Goal: Task Accomplishment & Management: Use online tool/utility

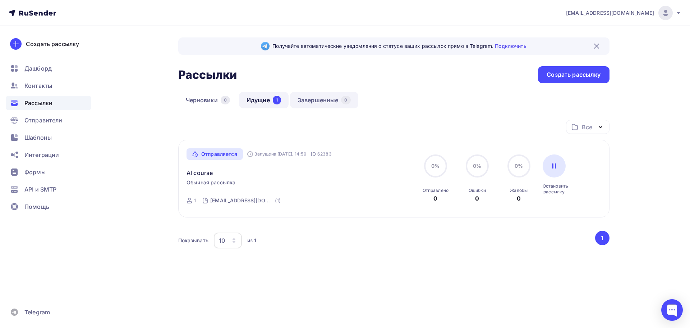
click at [315, 99] on link "Завершенные 0" at bounding box center [324, 100] width 68 height 17
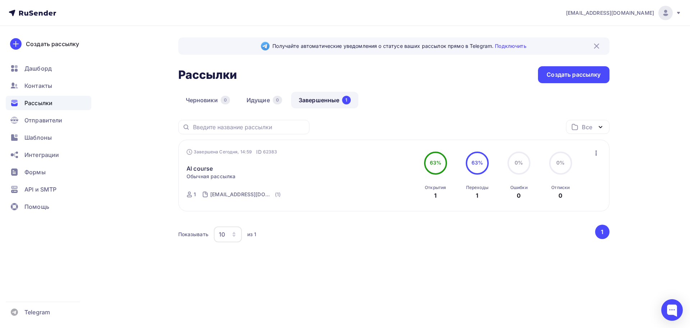
click at [596, 151] on icon "button" at bounding box center [596, 152] width 1 height 5
click at [568, 203] on div "Копировать в новую" at bounding box center [564, 200] width 74 height 9
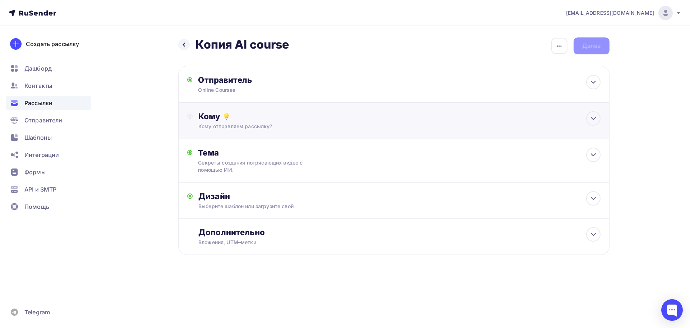
click at [231, 118] on div "Кому" at bounding box center [399, 116] width 402 height 10
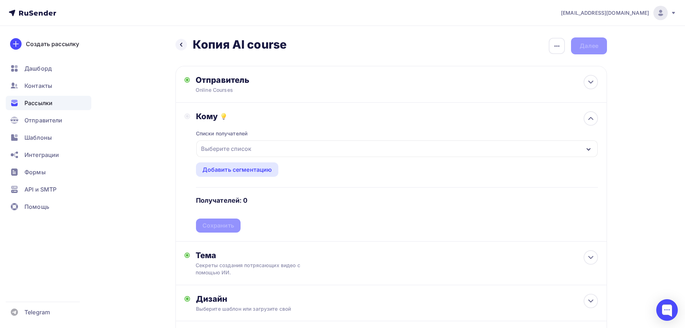
click at [257, 141] on div "Выберите список" at bounding box center [396, 148] width 401 height 17
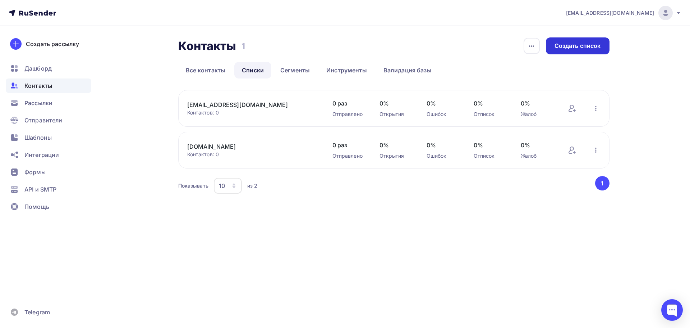
click at [592, 45] on div "Создать список" at bounding box center [578, 46] width 46 height 8
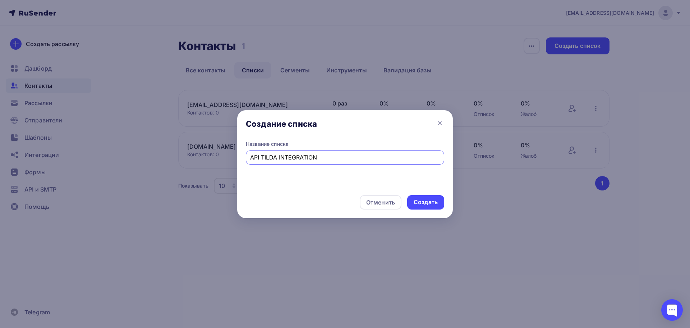
paste input "Integration - Authenticate APIs"
type input "API Integration - Authenticate APIs"
click at [424, 205] on div "Создать" at bounding box center [426, 202] width 24 height 8
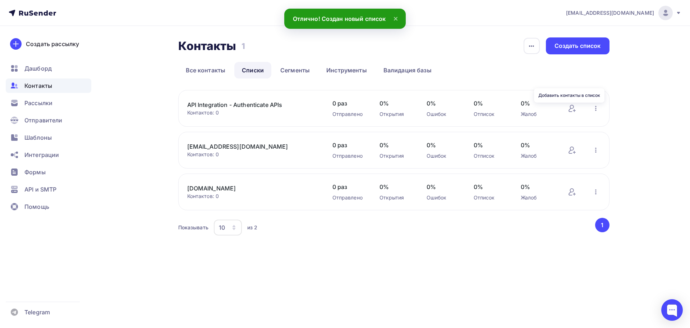
click at [566, 107] on div "API Integration - Authenticate APIs Контактов: 0 Добавить контакты Переименоват…" at bounding box center [393, 108] width 431 height 37
click at [569, 108] on icon at bounding box center [572, 108] width 9 height 9
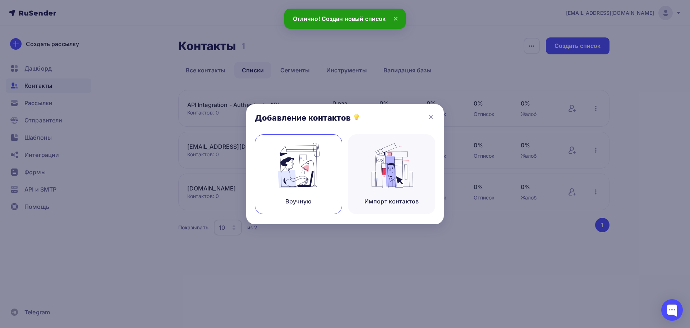
click at [312, 168] on img at bounding box center [299, 165] width 48 height 45
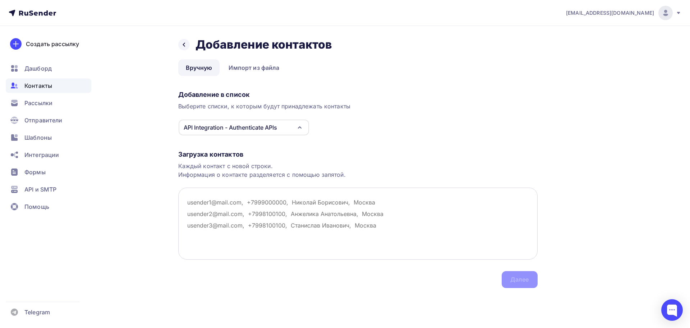
click at [307, 226] on textarea at bounding box center [358, 223] width 360 height 72
paste textarea "shyryn_881116@mail.ru elima79@mail.ru elenachesnokova@list.ru eleonora343@mail.…"
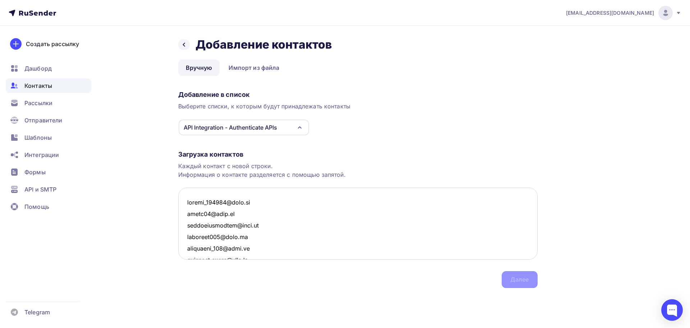
scroll to position [5676, 0]
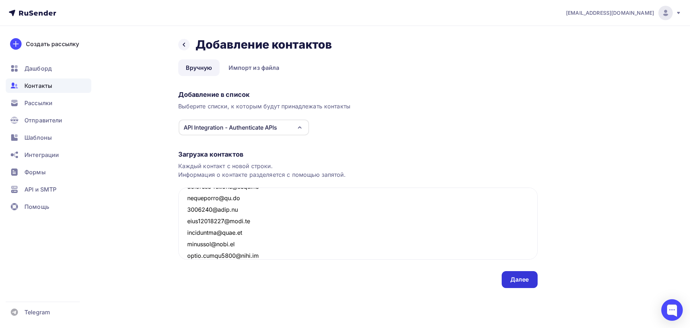
type textarea "shyryn_881116@mail.ru elima79@mail.ru elenachesnokova@list.ru eleonora343@mail.…"
click at [517, 275] on div "Далее" at bounding box center [519, 279] width 19 height 8
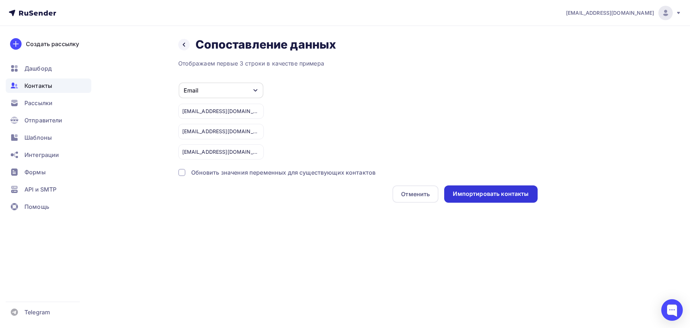
click at [485, 197] on div "Импортировать контакты" at bounding box center [491, 193] width 76 height 8
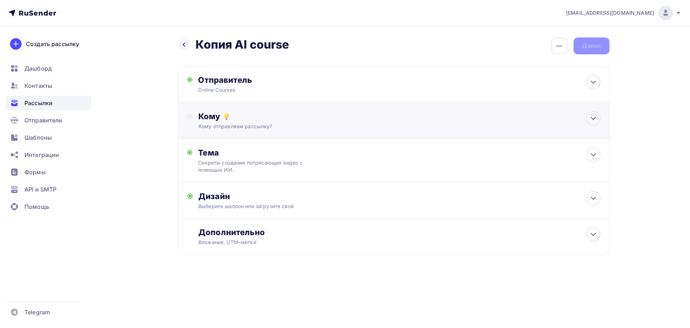
click at [241, 129] on div "Кому отправляем рассылку?" at bounding box center [379, 126] width 362 height 7
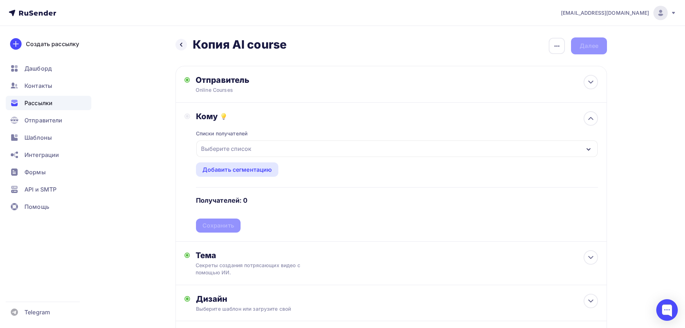
click at [222, 144] on div "Выберите список" at bounding box center [226, 148] width 56 height 13
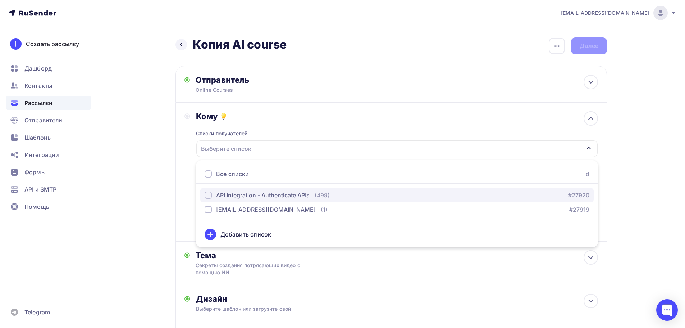
click at [232, 191] on div "API Integration - Authenticate APIs" at bounding box center [262, 195] width 93 height 9
click at [162, 176] on div "Назад Копия AI course Копия AI course Закончить позже Переименовать рассылку Уд…" at bounding box center [342, 214] width 589 height 377
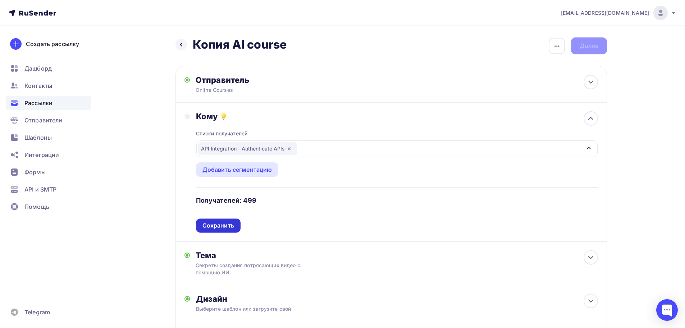
click at [218, 224] on div "Сохранить" at bounding box center [218, 225] width 32 height 8
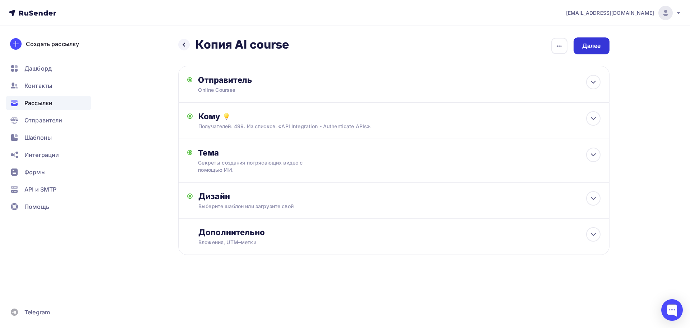
click at [587, 51] on div "Далее" at bounding box center [592, 45] width 36 height 17
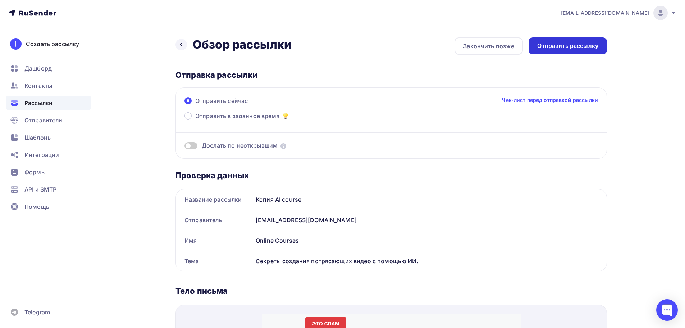
click at [577, 46] on div "Отправить рассылку" at bounding box center [567, 46] width 61 height 8
